Goal: Information Seeking & Learning: Check status

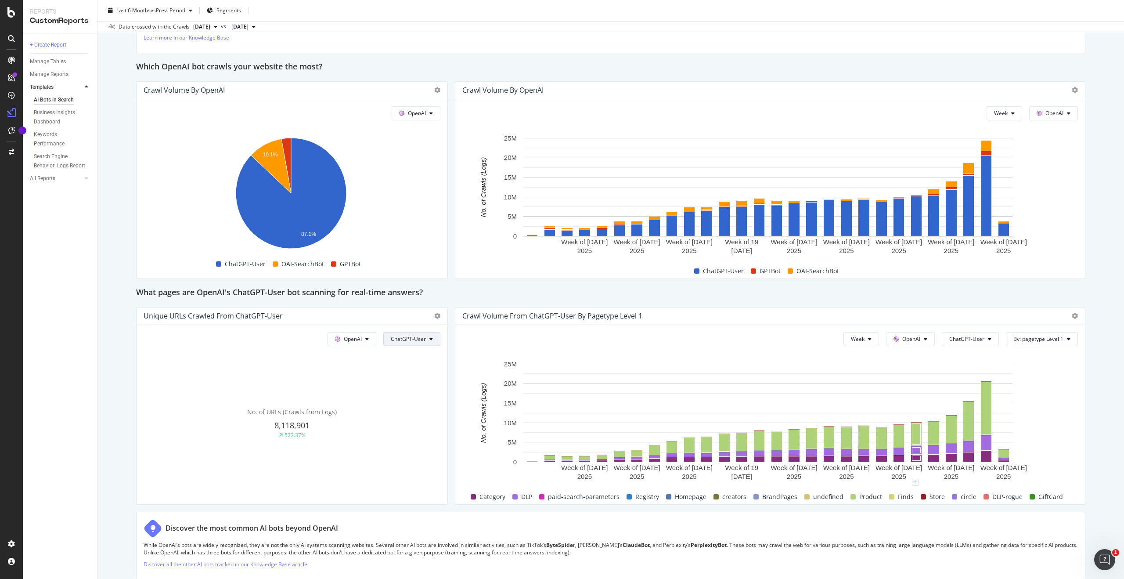
scroll to position [731, 0]
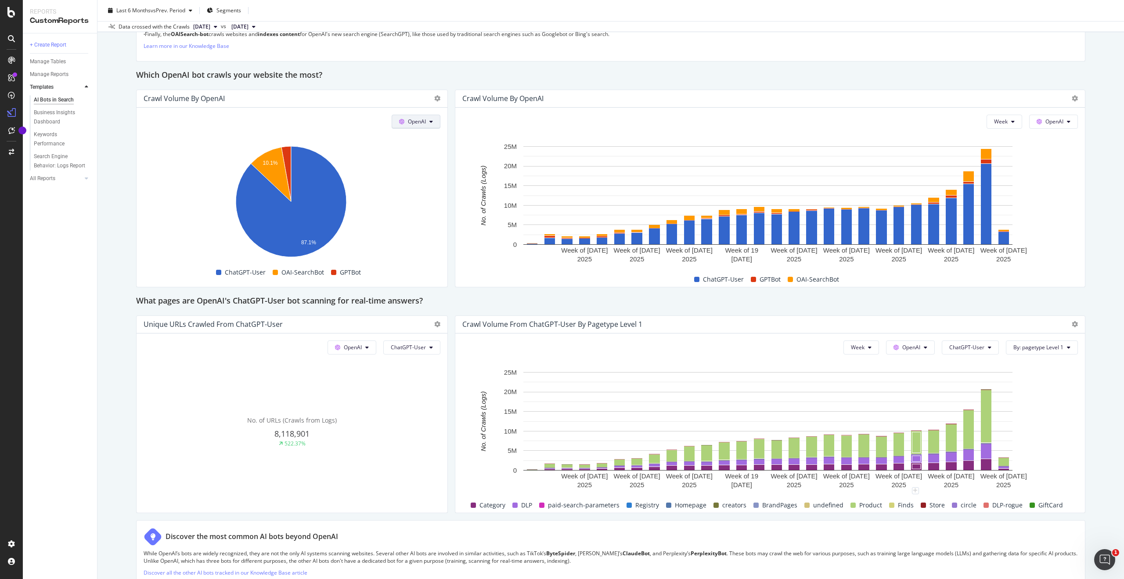
click at [416, 118] on span "OpenAI" at bounding box center [417, 121] width 18 height 7
click at [400, 92] on div "Crawl Volume by OpenAI" at bounding box center [292, 99] width 311 height 18
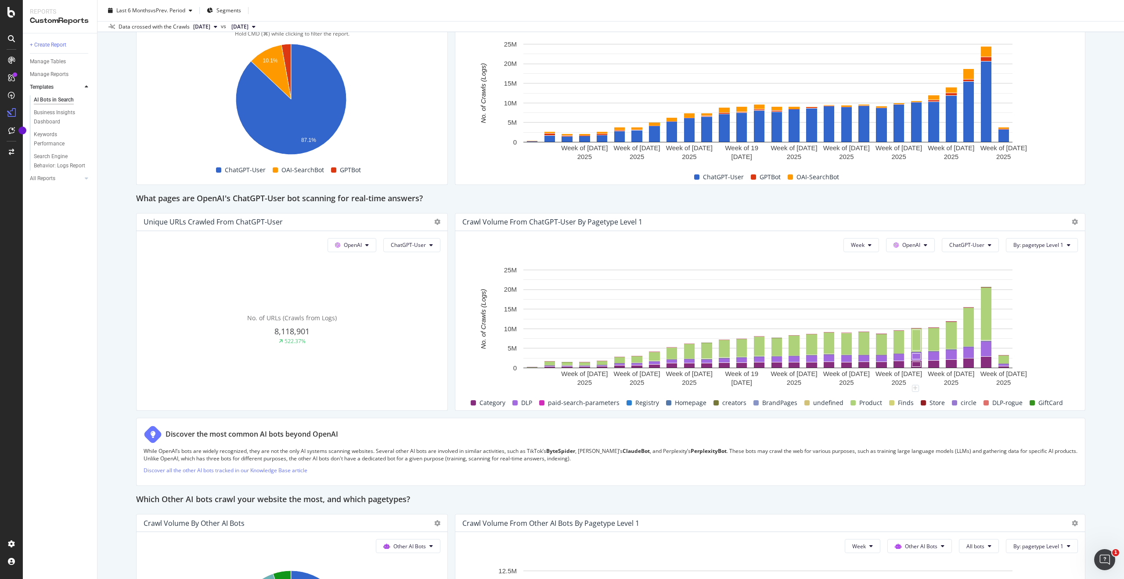
scroll to position [1154, 0]
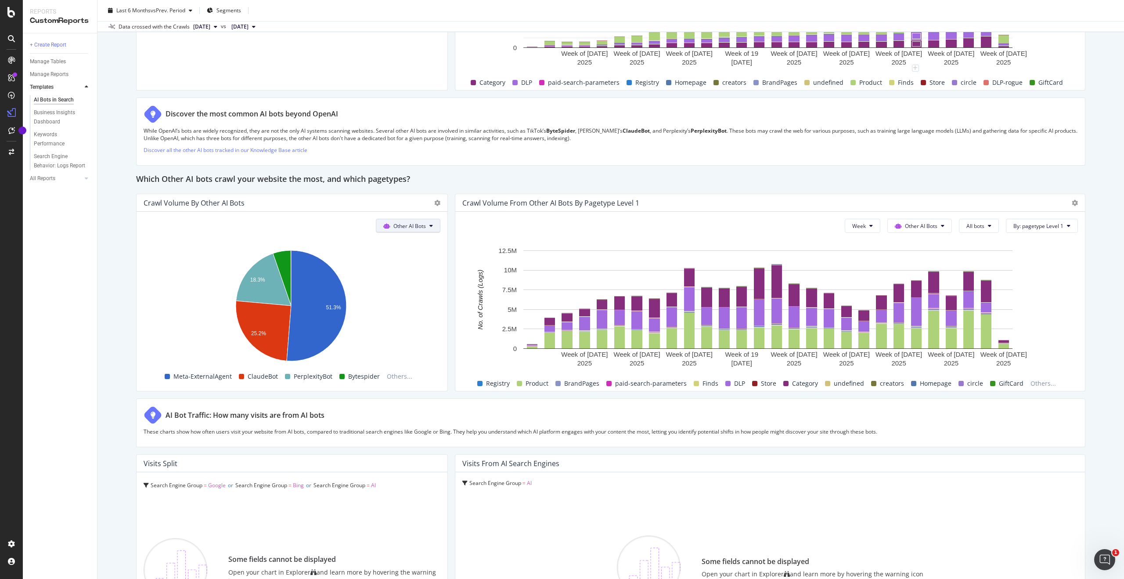
click at [390, 228] on span at bounding box center [388, 225] width 10 height 7
click at [394, 246] on div "Google" at bounding box center [405, 243] width 62 height 13
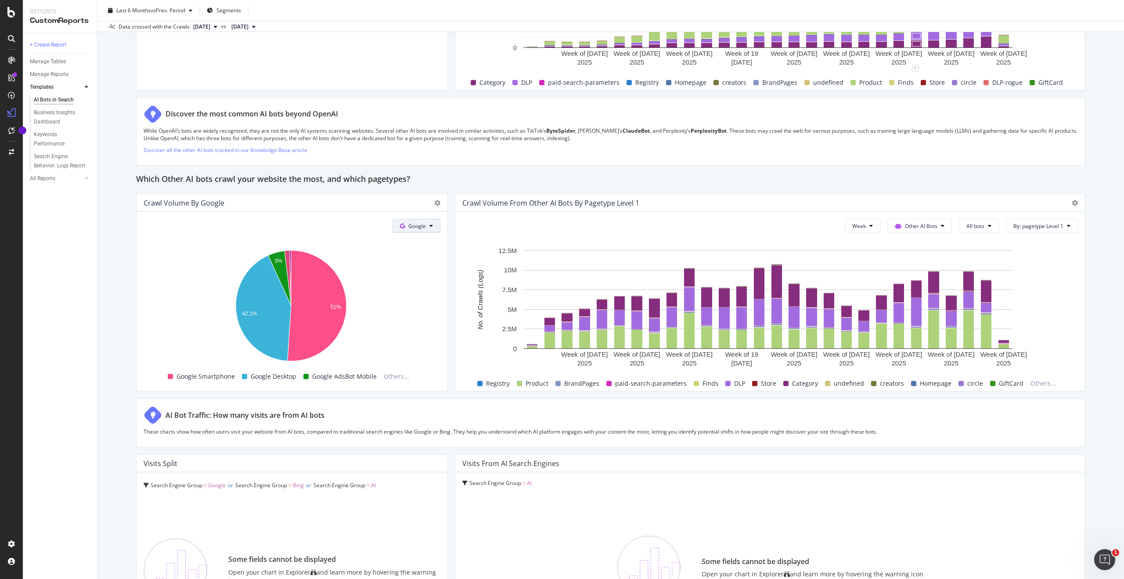
click at [416, 224] on span "Google" at bounding box center [417, 225] width 18 height 7
click at [402, 289] on icon at bounding box center [404, 291] width 7 height 5
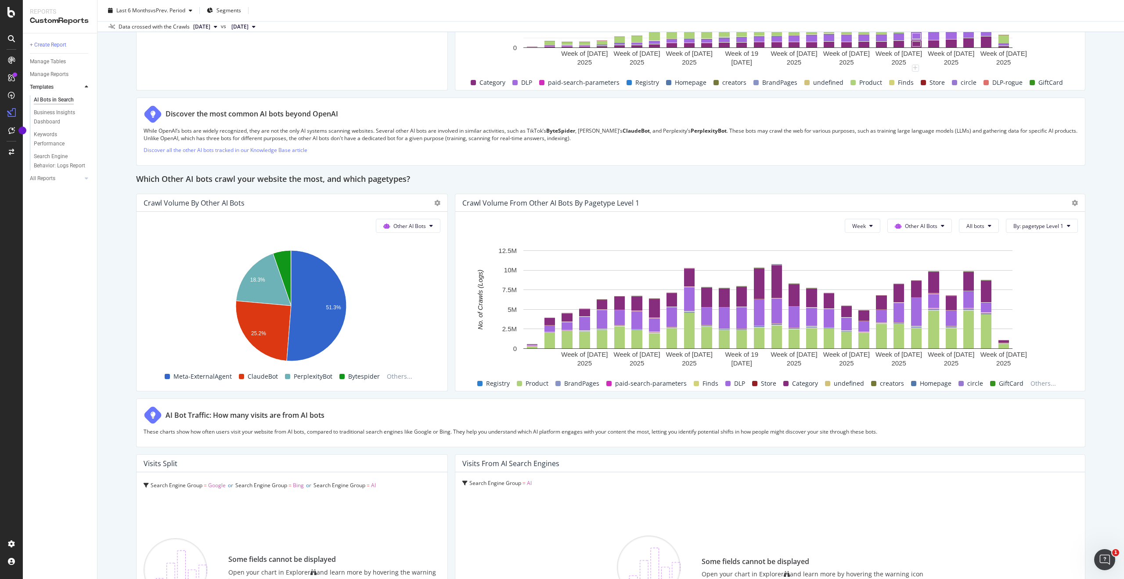
click at [396, 216] on div "Other AI Bots Hold CMD (⌘) while clicking to filter the report. 18.3% 25.2% 51.…" at bounding box center [292, 301] width 311 height 179
click at [402, 230] on button "Other AI Bots" at bounding box center [408, 226] width 65 height 14
click at [406, 289] on span "Other AI Bots" at bounding box center [412, 292] width 34 height 8
